Goal: Find specific page/section: Find specific page/section

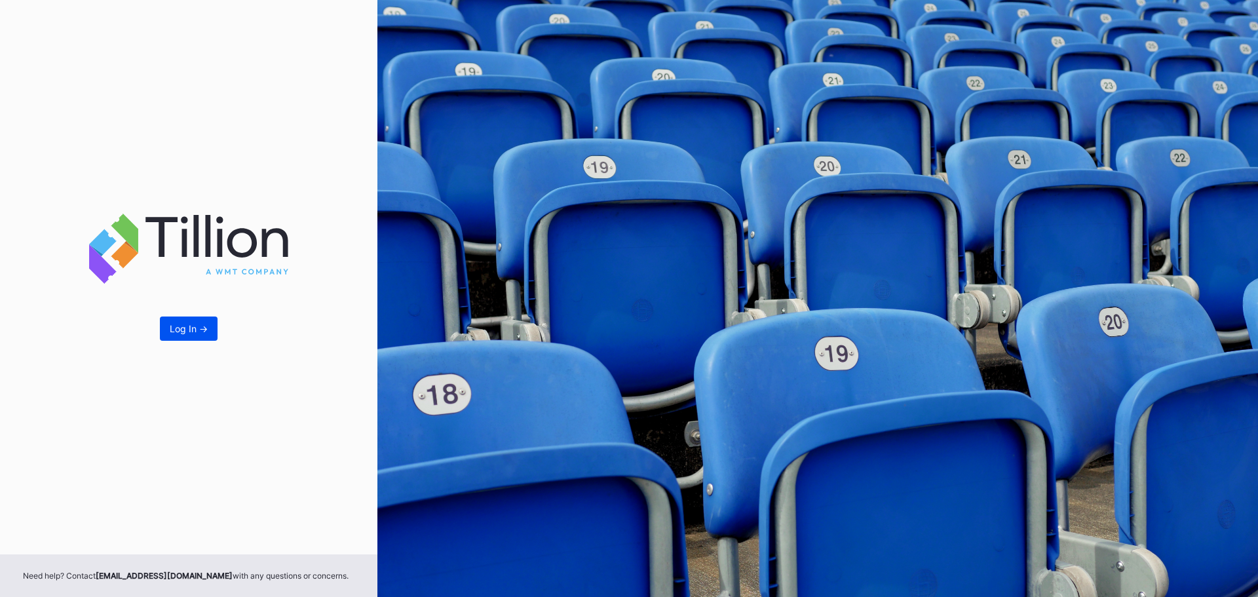
click at [188, 332] on div "Log In ->" at bounding box center [189, 328] width 38 height 11
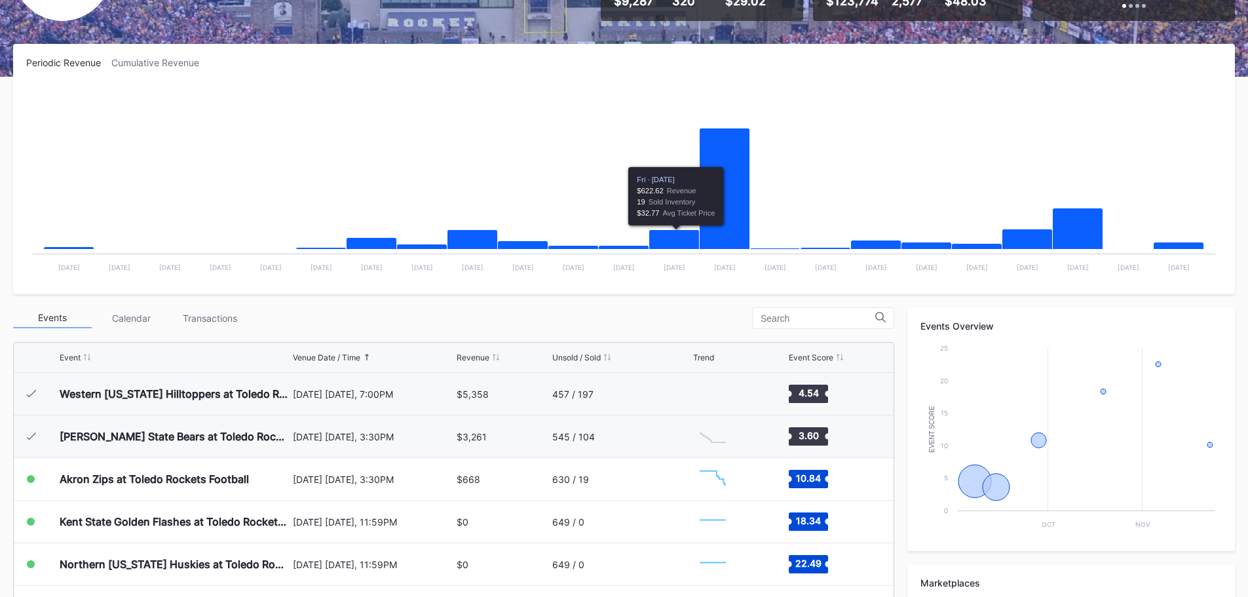
scroll to position [197, 0]
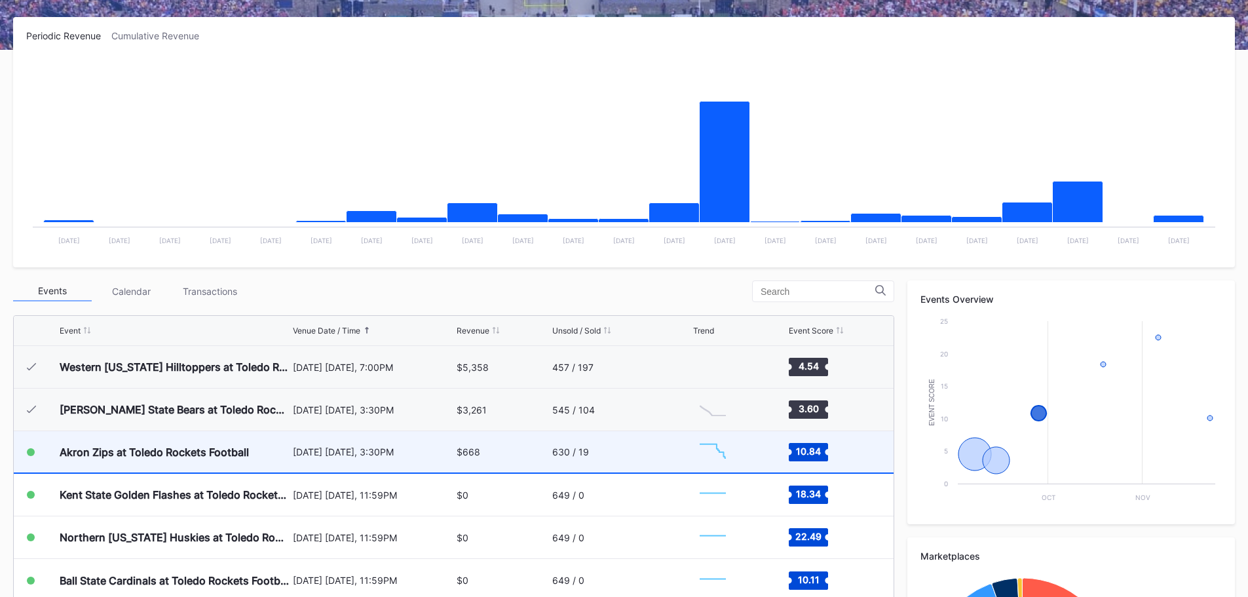
click at [404, 457] on div "[DATE] [DATE], 3:30PM" at bounding box center [373, 451] width 161 height 41
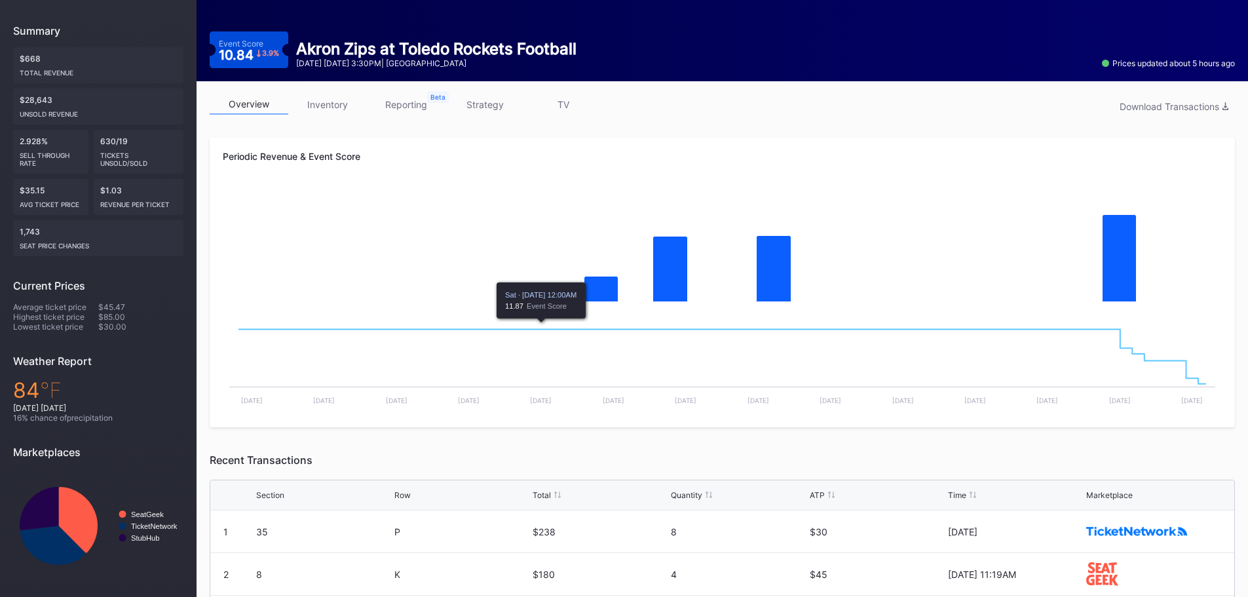
scroll to position [197, 0]
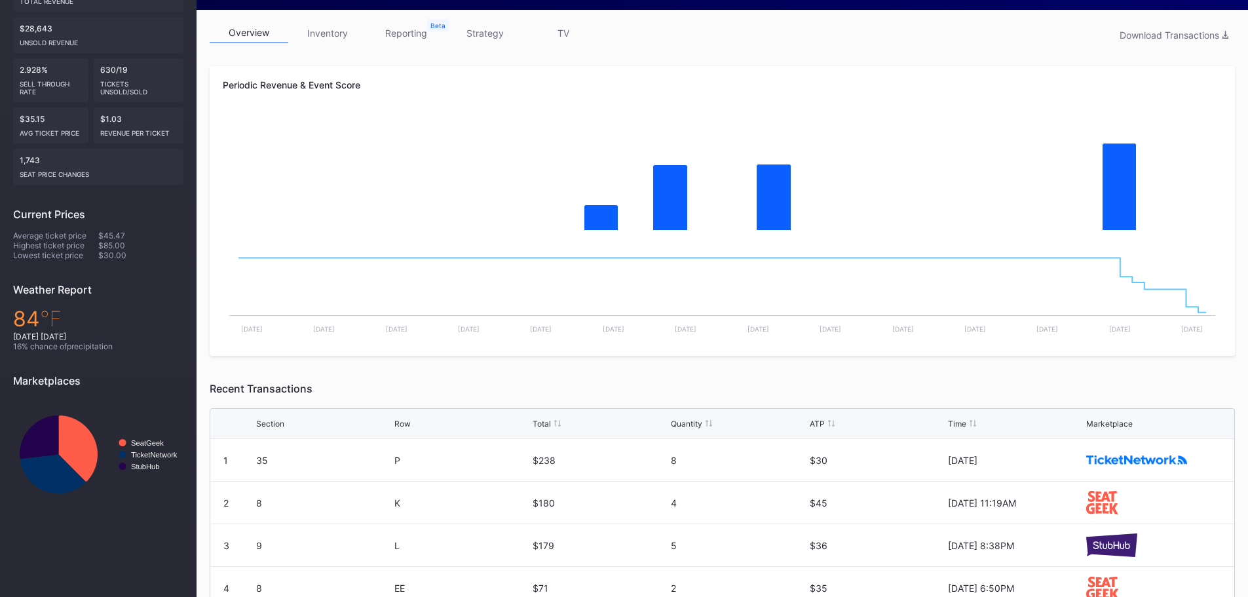
click at [472, 37] on link "strategy" at bounding box center [485, 33] width 79 height 20
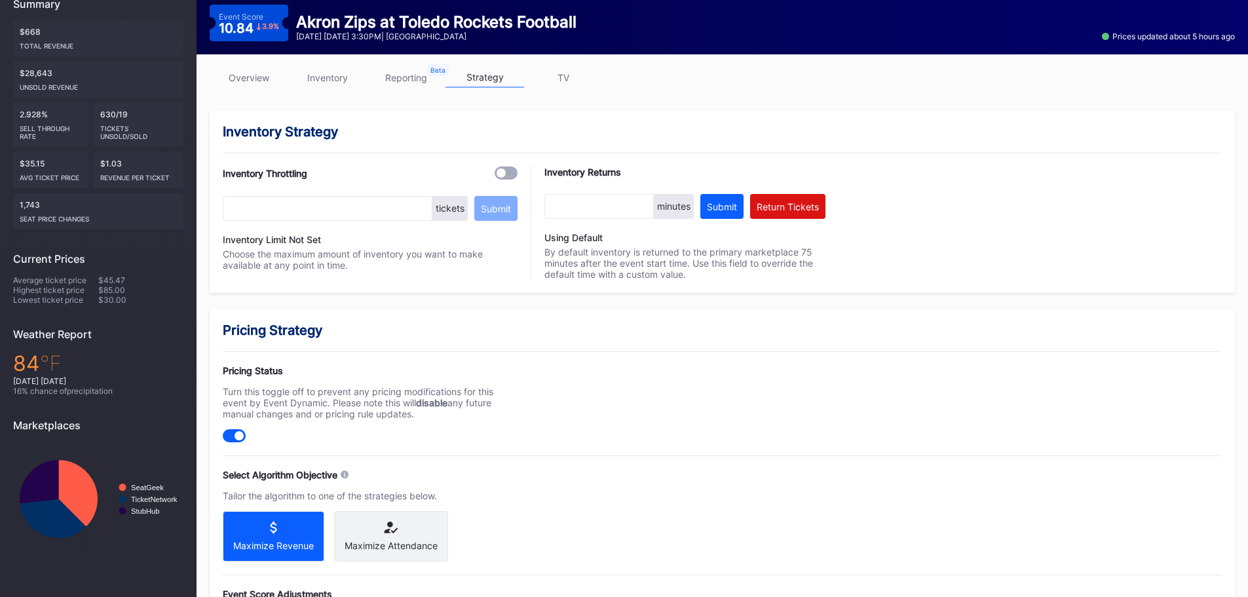
scroll to position [262, 0]
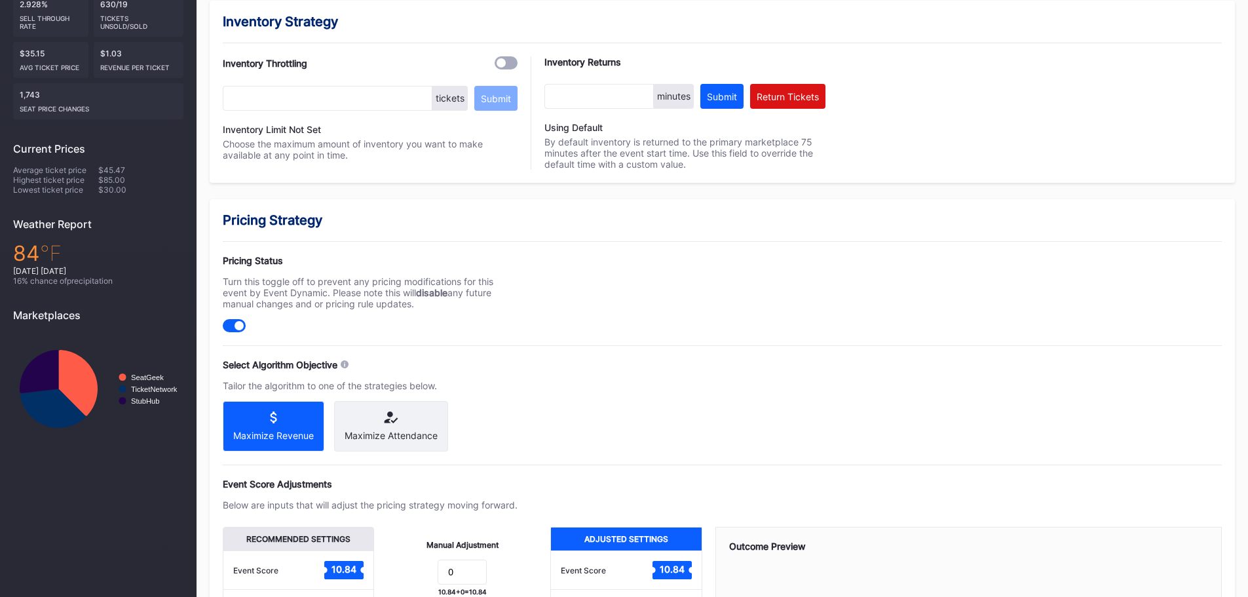
click at [302, 427] on div "Maximize Revenue" at bounding box center [274, 426] width 102 height 50
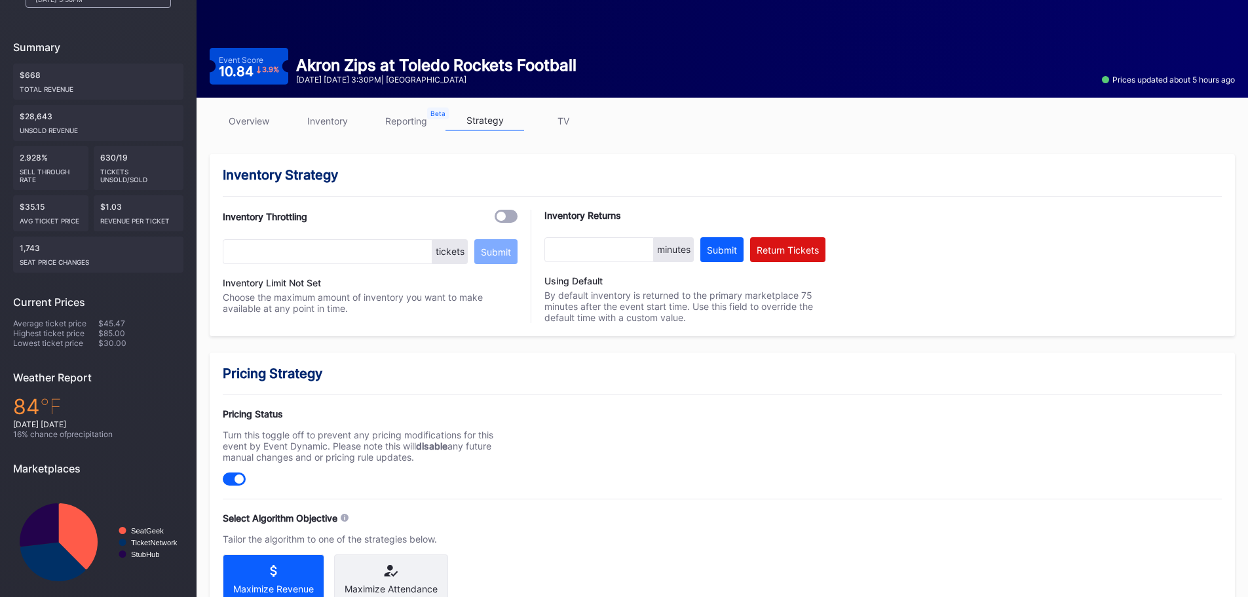
scroll to position [0, 0]
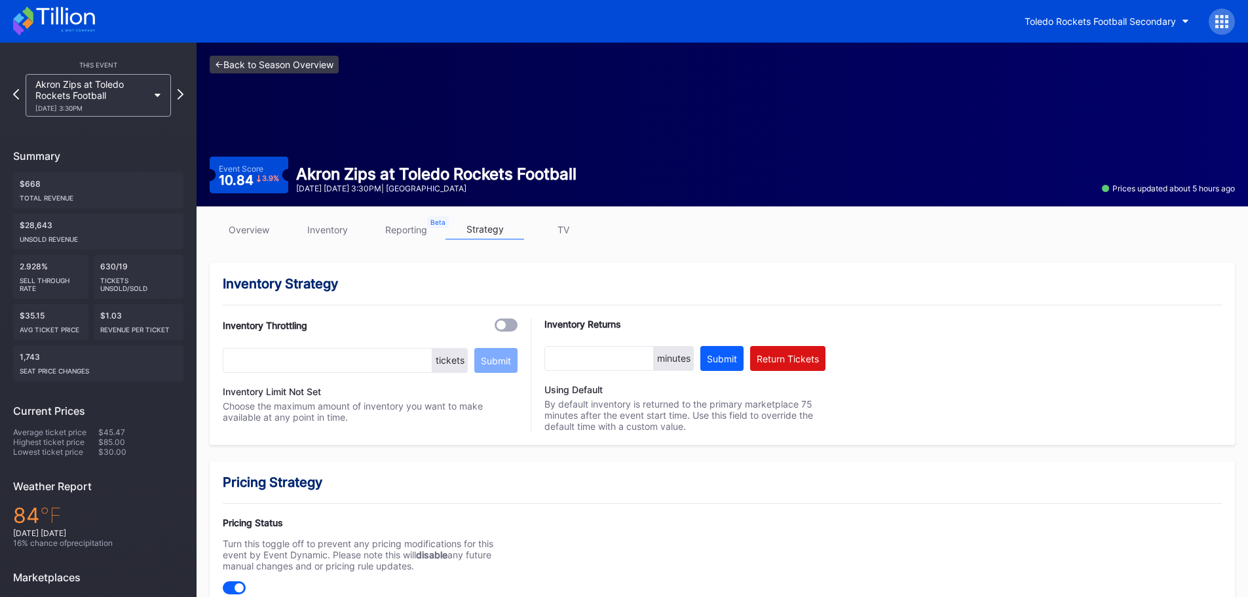
click at [227, 65] on link "<- Back to Season Overview" at bounding box center [274, 65] width 129 height 18
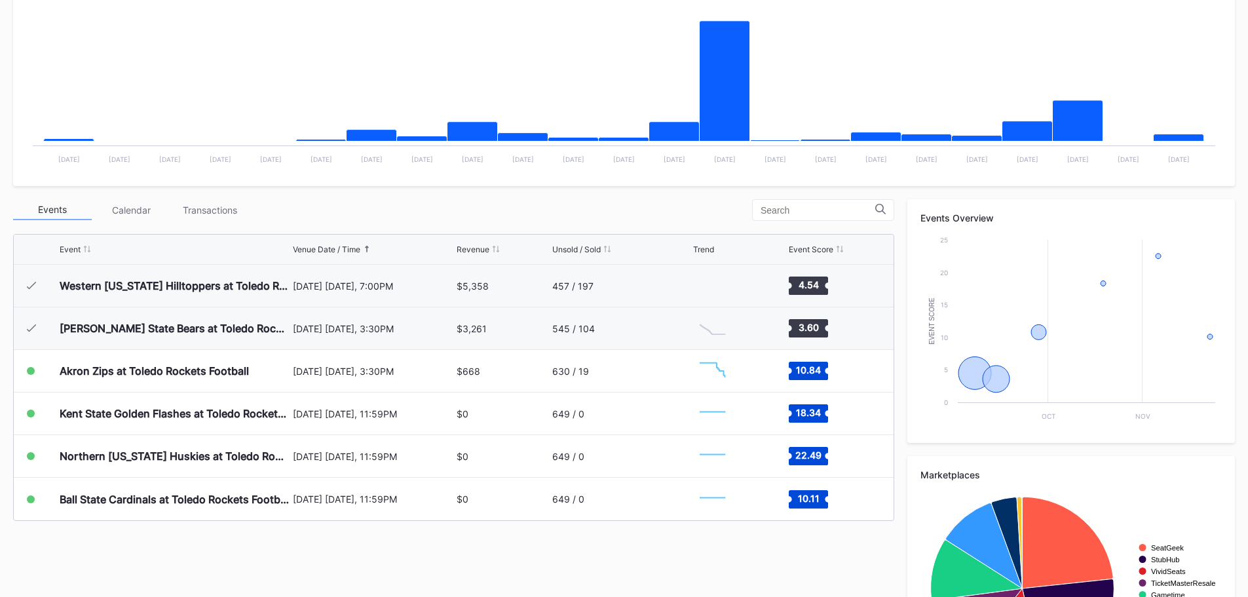
scroll to position [394, 0]
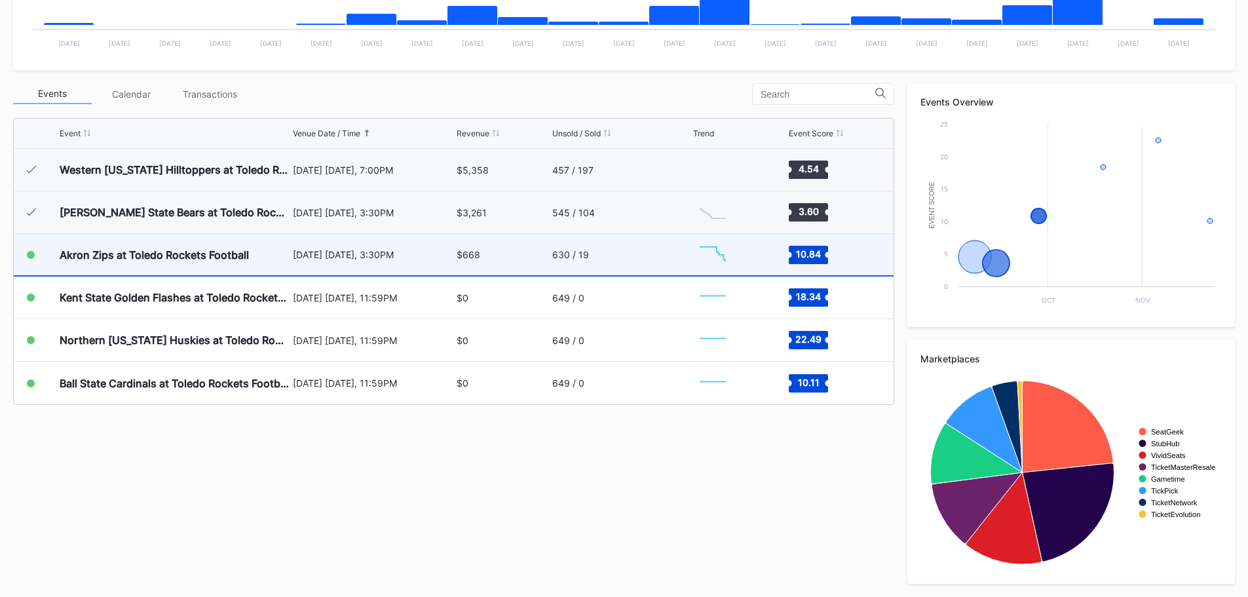
click at [402, 253] on div "[DATE] [DATE], 3:30PM" at bounding box center [373, 254] width 161 height 11
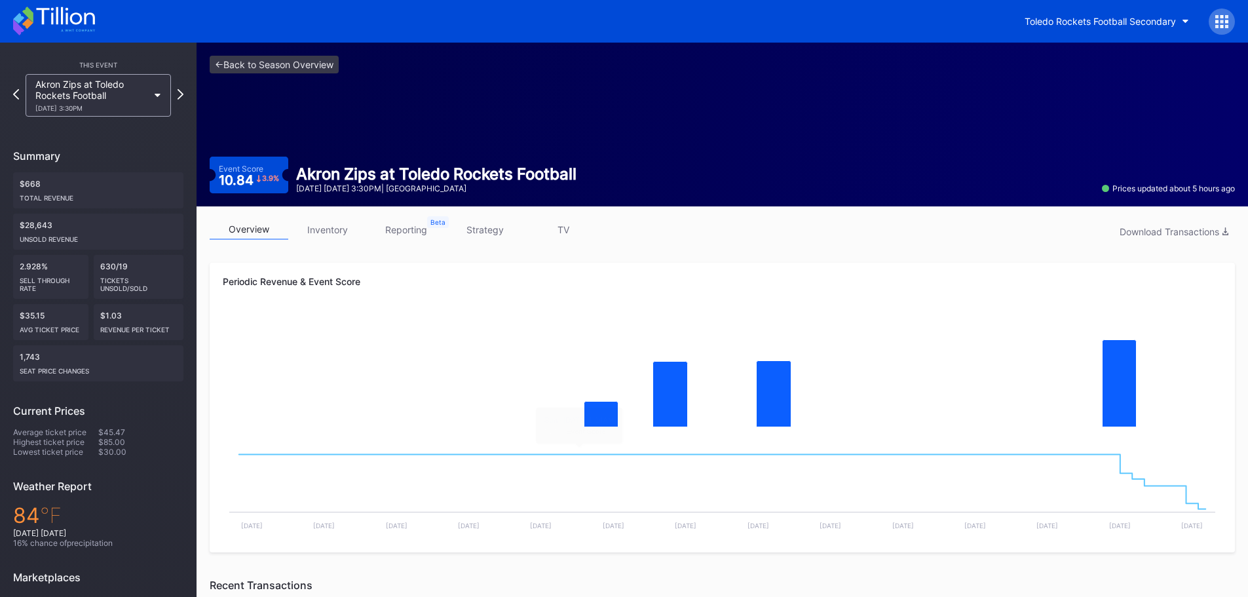
click at [420, 233] on link "reporting" at bounding box center [406, 230] width 79 height 20
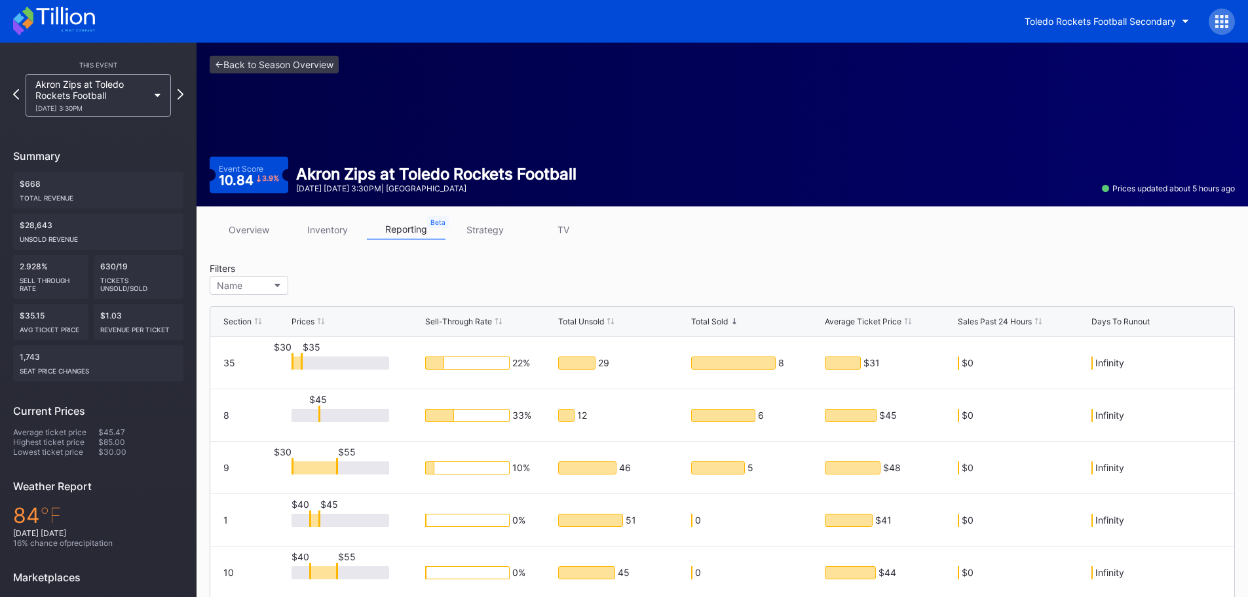
click at [339, 229] on link "inventory" at bounding box center [327, 230] width 79 height 20
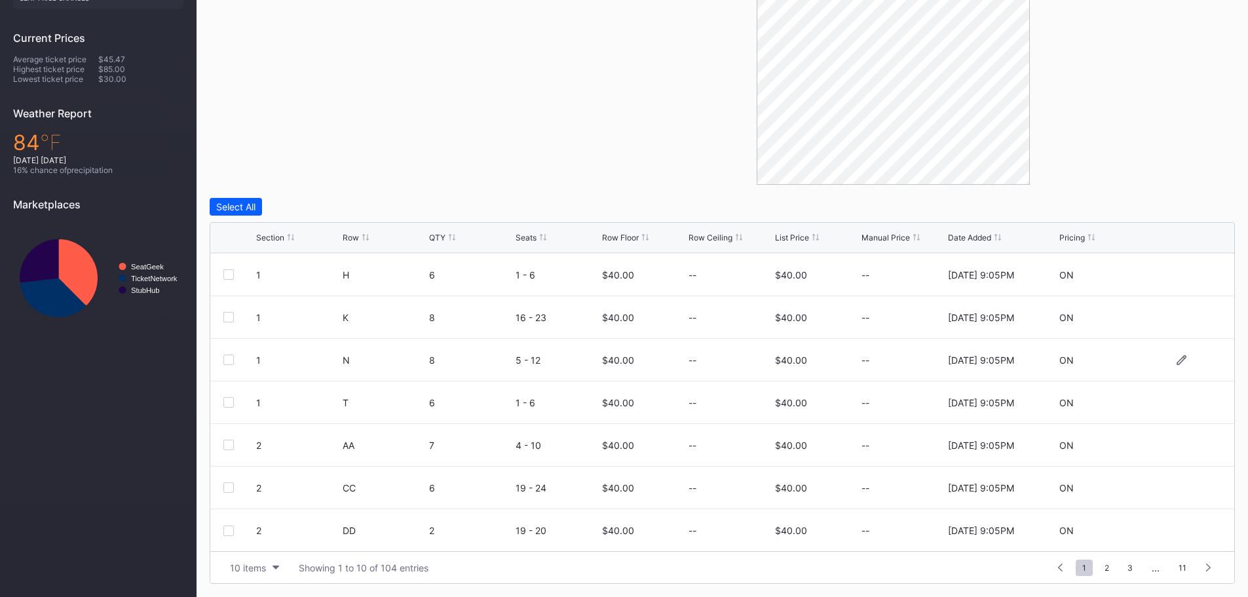
scroll to position [128, 0]
click at [1115, 567] on span "2" at bounding box center [1107, 568] width 18 height 16
click at [1109, 570] on span "3" at bounding box center [1107, 568] width 18 height 16
click at [1128, 571] on span "5" at bounding box center [1131, 568] width 18 height 16
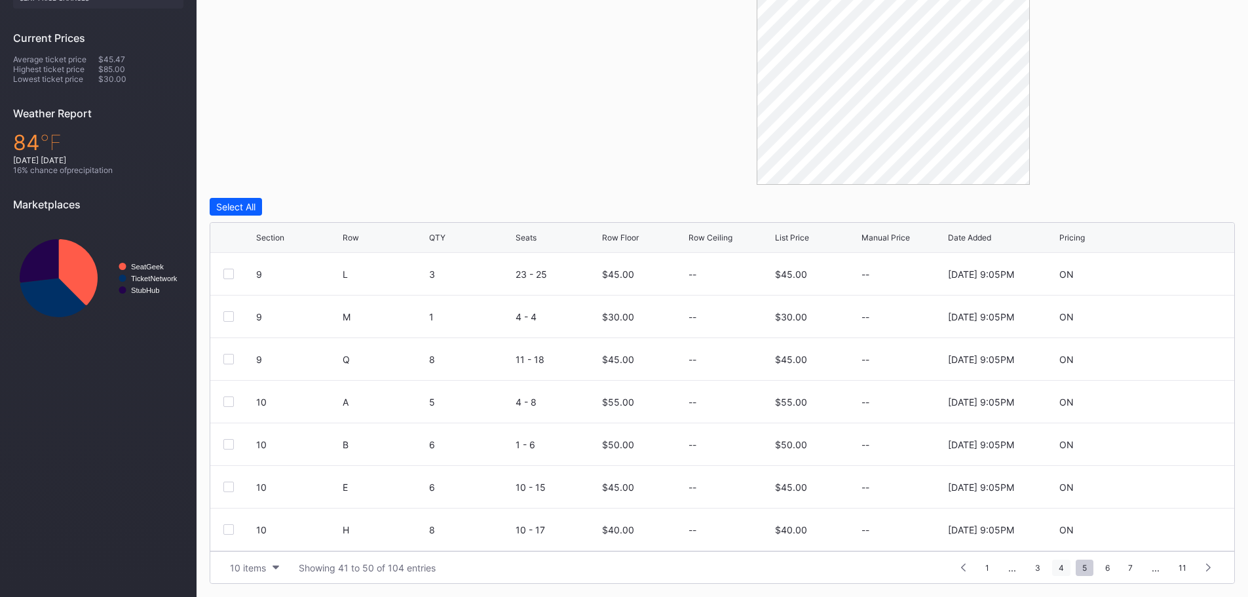
click at [1067, 568] on span "4" at bounding box center [1061, 568] width 18 height 16
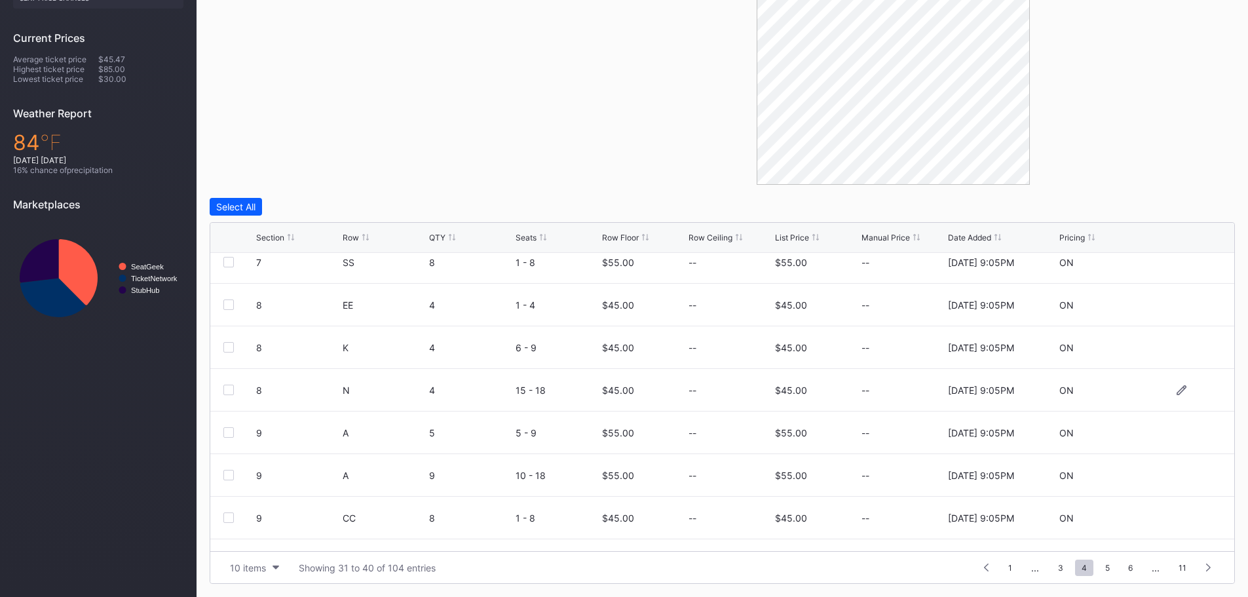
scroll to position [128, 0]
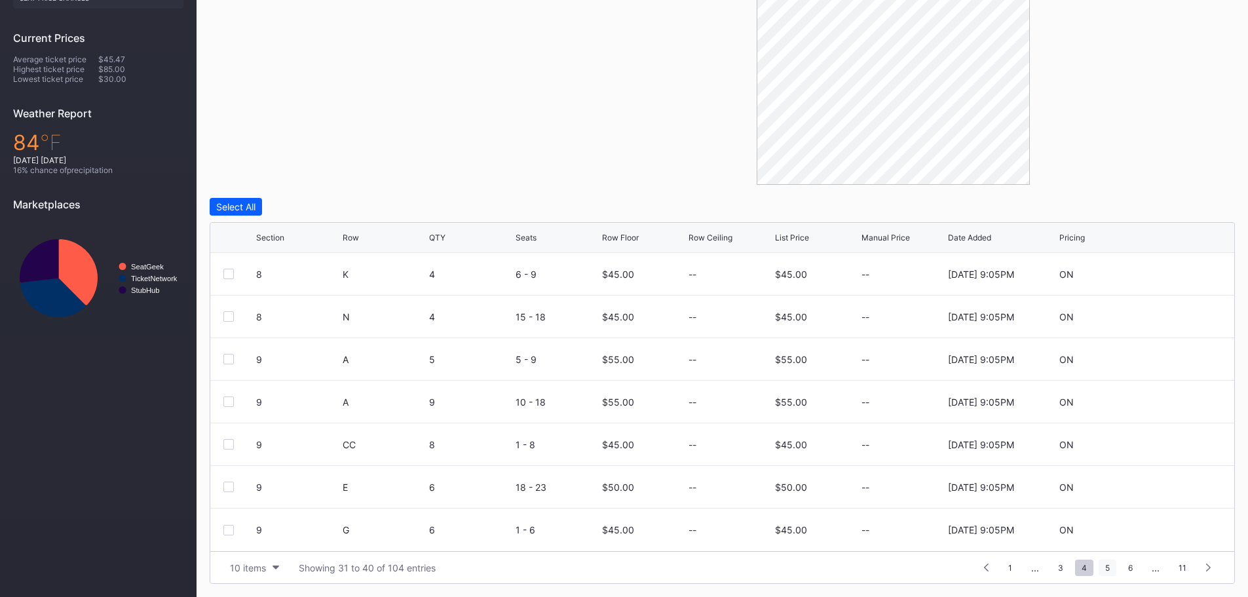
click at [1107, 569] on span "5" at bounding box center [1108, 568] width 18 height 16
click at [1041, 569] on span "3" at bounding box center [1038, 568] width 18 height 16
click at [1127, 564] on span "5" at bounding box center [1131, 568] width 18 height 16
